Goal: Task Accomplishment & Management: Complete application form

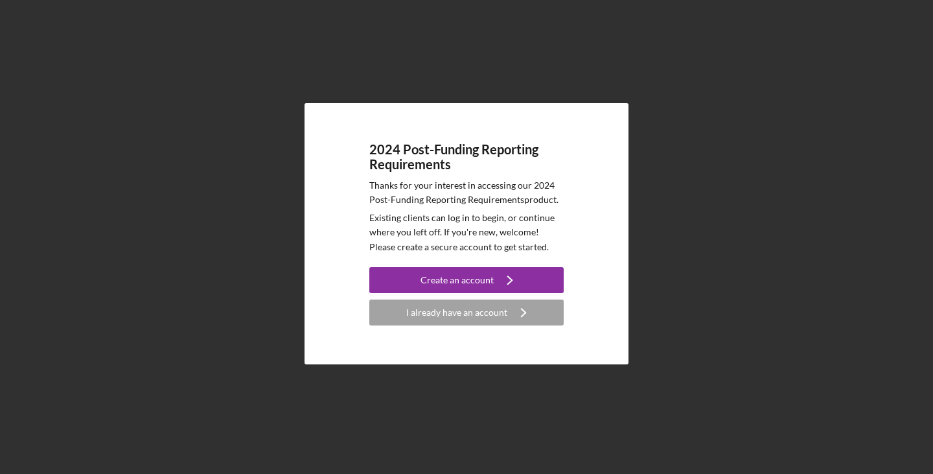
click at [665, 310] on div "2024 Post-Funding Reporting Requirements Thanks for your interest in accessing …" at bounding box center [466, 233] width 920 height 467
click at [476, 314] on div "I already have an account" at bounding box center [456, 312] width 101 height 26
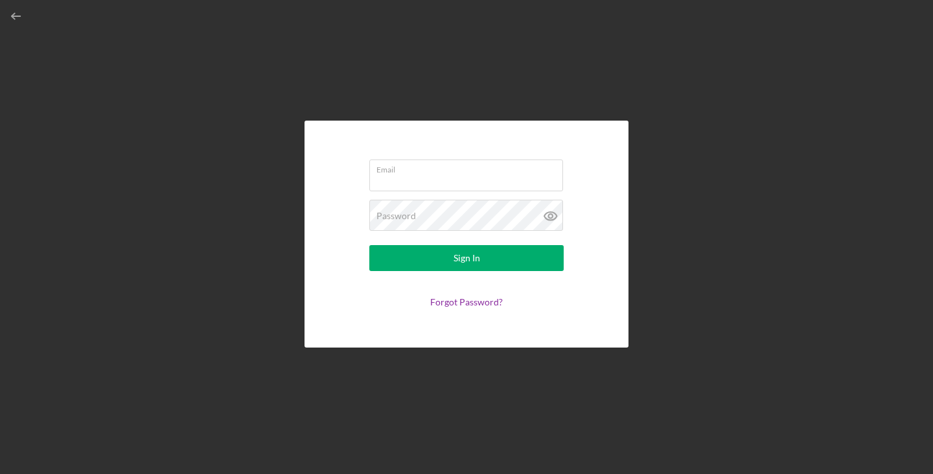
type input "[PERSON_NAME][EMAIL_ADDRESS][DOMAIN_NAME]"
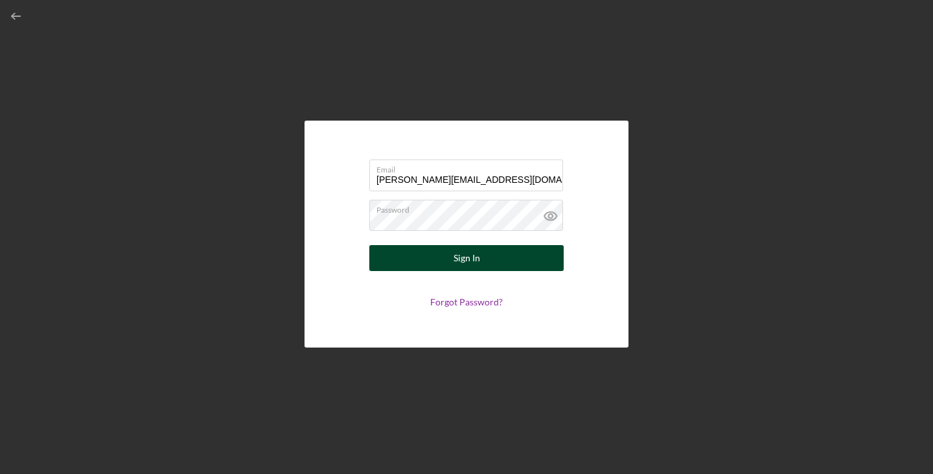
click at [444, 255] on button "Sign In" at bounding box center [466, 258] width 194 height 26
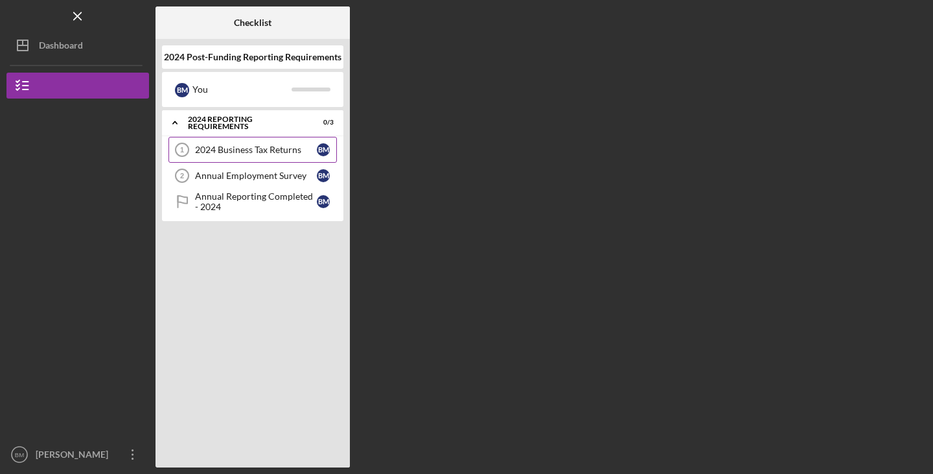
click at [178, 150] on icon "2024 Business Tax Returns 1" at bounding box center [182, 149] width 32 height 32
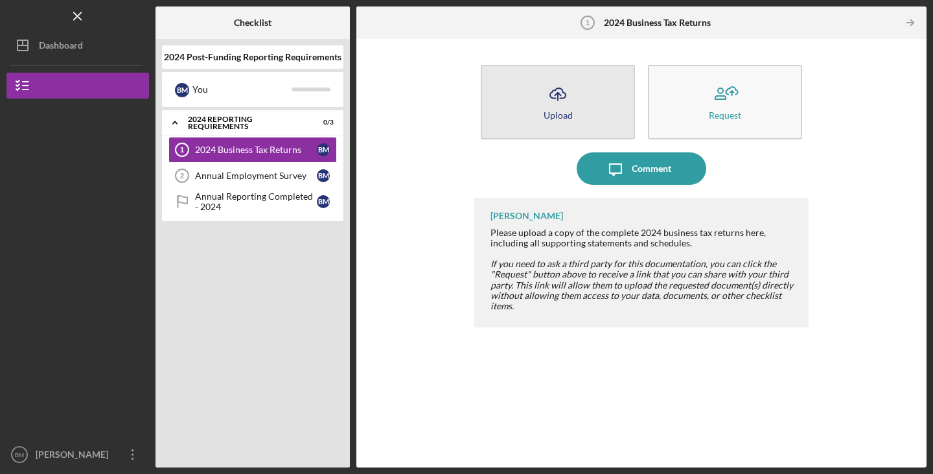
click at [554, 99] on icon "Icon/Upload" at bounding box center [558, 94] width 32 height 32
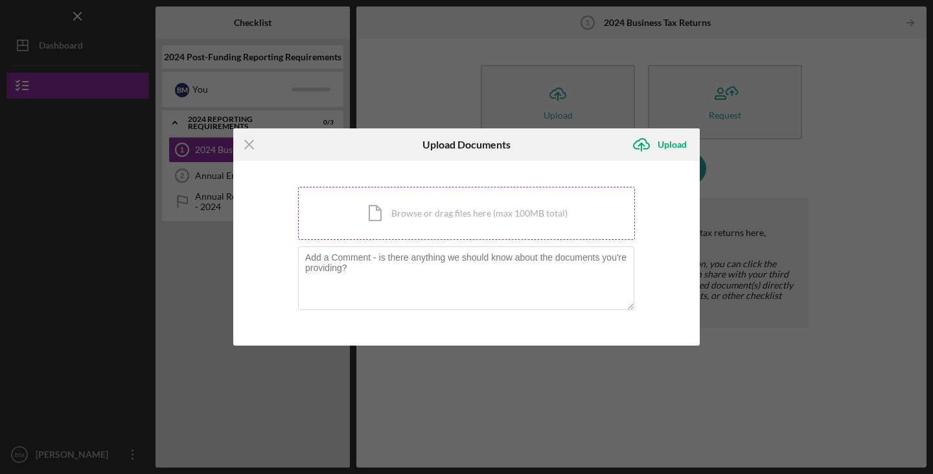
click at [419, 221] on div "Icon/Document Browse or drag files here (max 100MB total) Tap to choose files o…" at bounding box center [466, 213] width 337 height 53
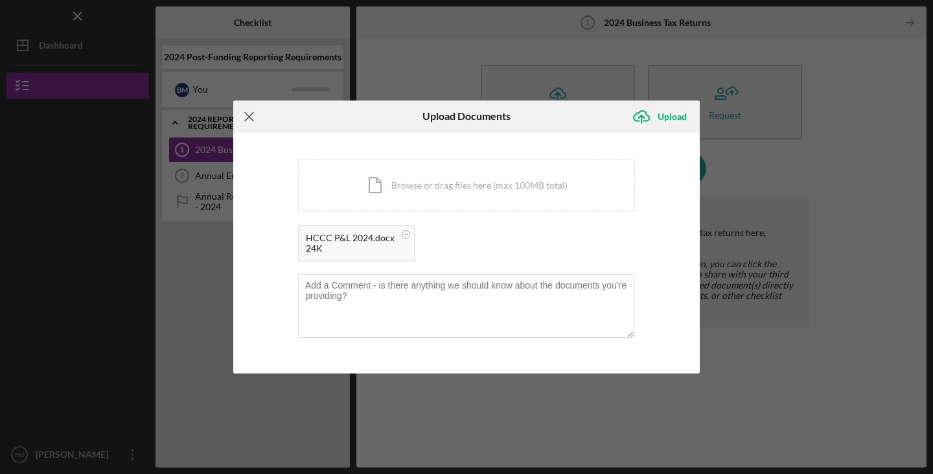
click at [246, 117] on icon "Icon/Menu Close" at bounding box center [249, 116] width 32 height 32
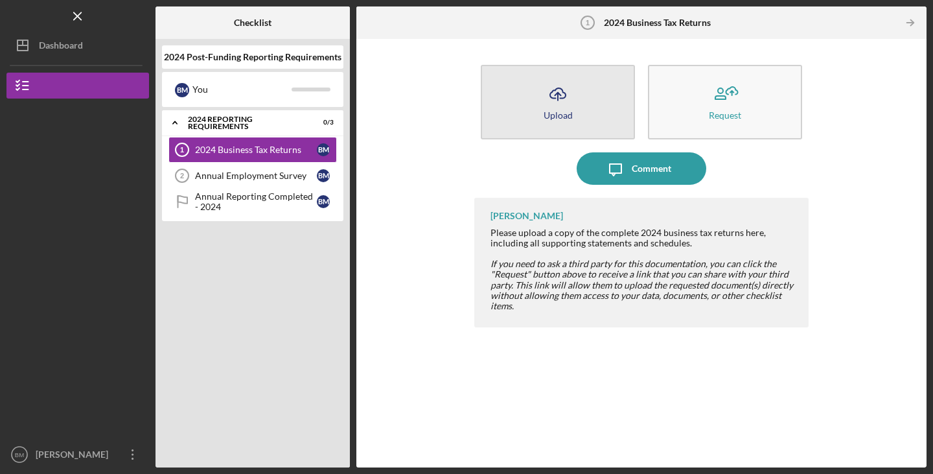
click at [574, 97] on button "Icon/Upload Upload" at bounding box center [558, 102] width 154 height 75
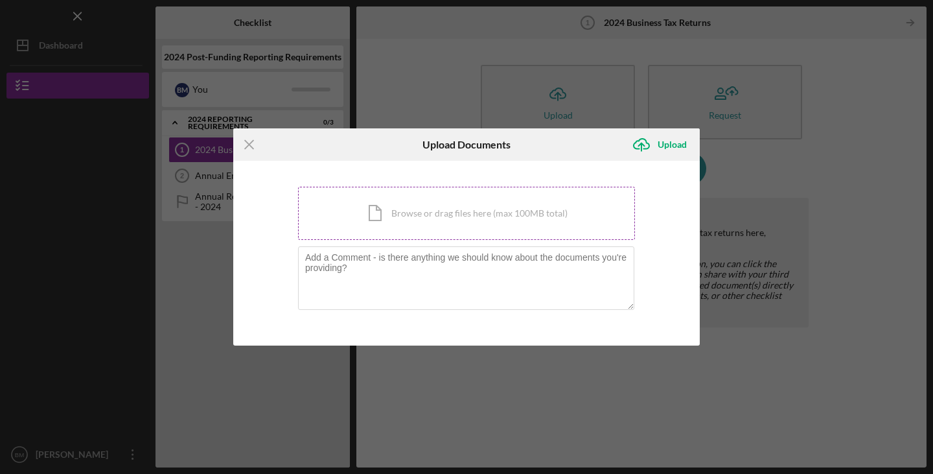
click at [429, 210] on div "Icon/Document Browse or drag files here (max 100MB total) Tap to choose files o…" at bounding box center [466, 213] width 337 height 53
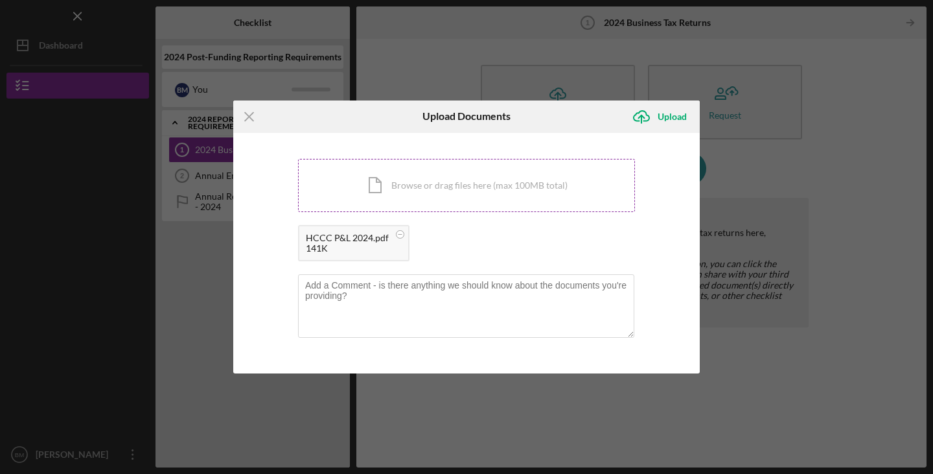
click at [362, 209] on div "Icon/Document Browse or drag files here (max 100MB total) Tap to choose files o…" at bounding box center [466, 185] width 337 height 53
click at [673, 113] on div "Upload" at bounding box center [672, 117] width 29 height 26
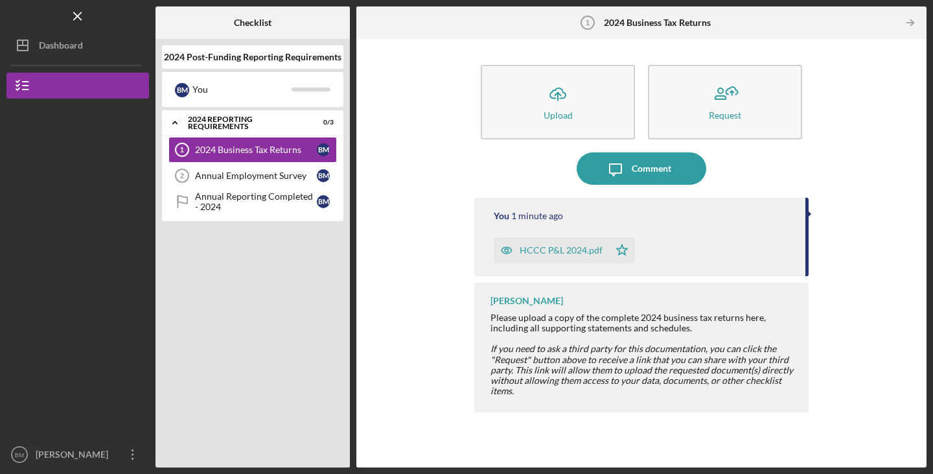
click at [875, 263] on div "Icon/Upload Upload Request Icon/Message Comment You 1 minute ago HCCC P&L 2024.…" at bounding box center [641, 252] width 557 height 415
click at [810, 212] on div at bounding box center [809, 214] width 3 height 6
click at [267, 174] on div "Annual Employment Survey" at bounding box center [256, 175] width 122 height 10
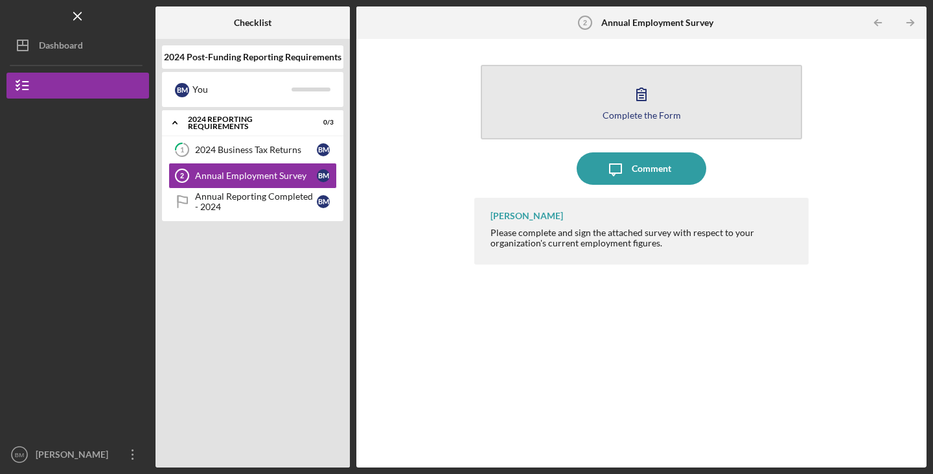
click at [656, 94] on icon "button" at bounding box center [641, 94] width 32 height 32
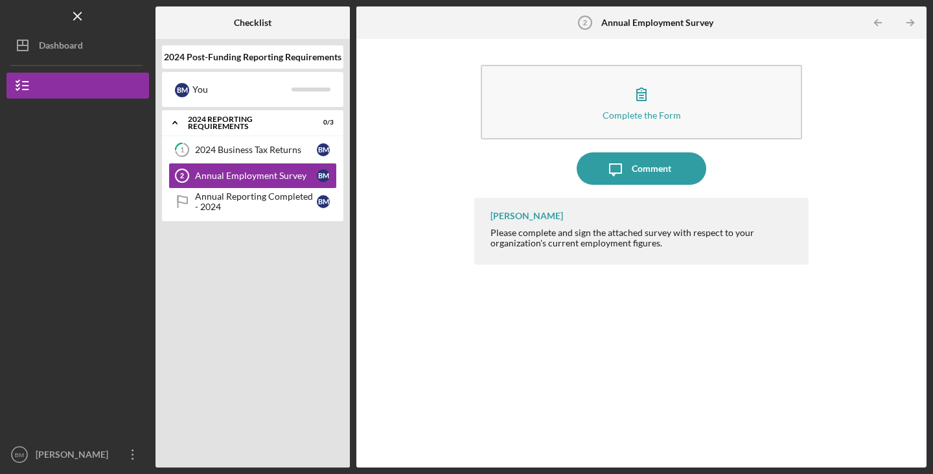
click at [465, 347] on div "Complete the Form Form Icon/Message Comment [PERSON_NAME] Please complete and s…" at bounding box center [641, 252] width 557 height 415
click at [240, 151] on div "2024 Business Tax Returns" at bounding box center [256, 149] width 122 height 10
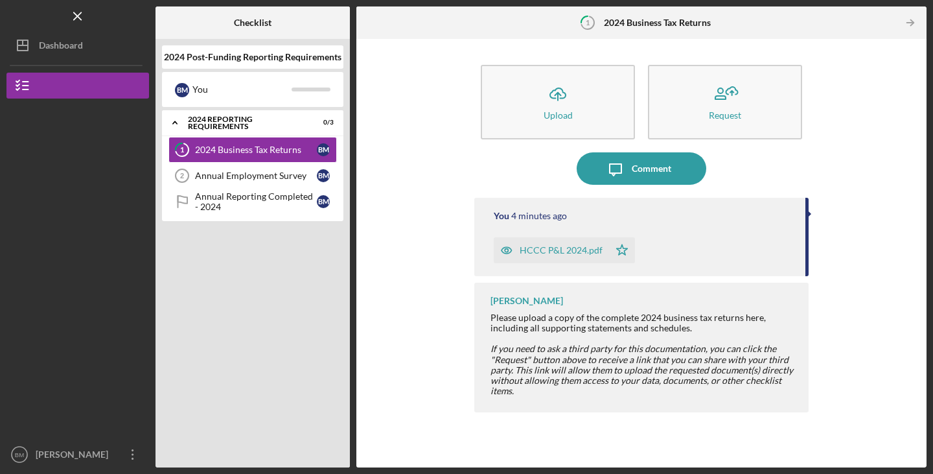
click at [580, 249] on div "HCCC P&L 2024.pdf" at bounding box center [561, 250] width 83 height 10
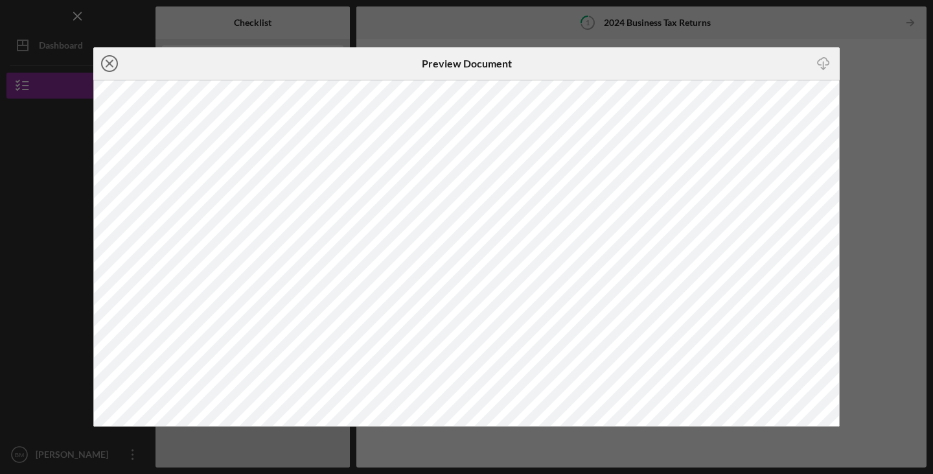
click at [100, 63] on icon "Icon/Close" at bounding box center [109, 63] width 32 height 32
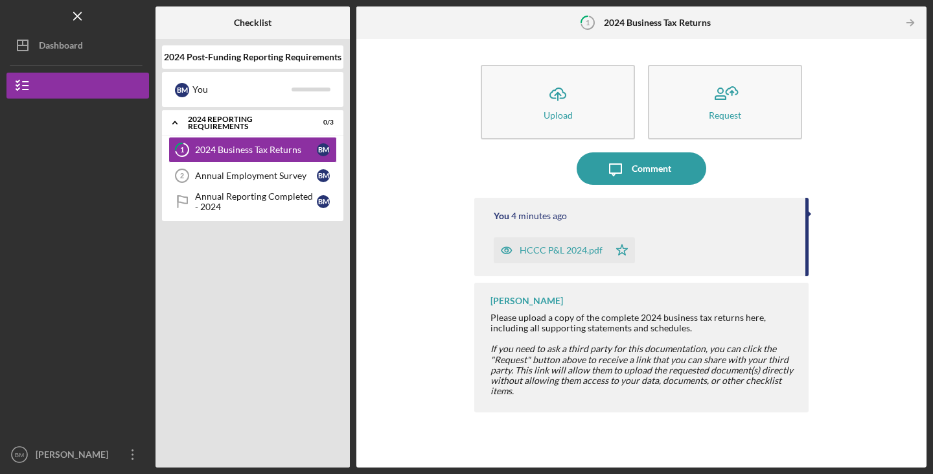
click at [824, 318] on div "Icon/Upload Upload Request Icon/Message Comment You 4 minutes ago HCCC P&L 2024…" at bounding box center [641, 252] width 557 height 415
